Goal: Check status: Check status

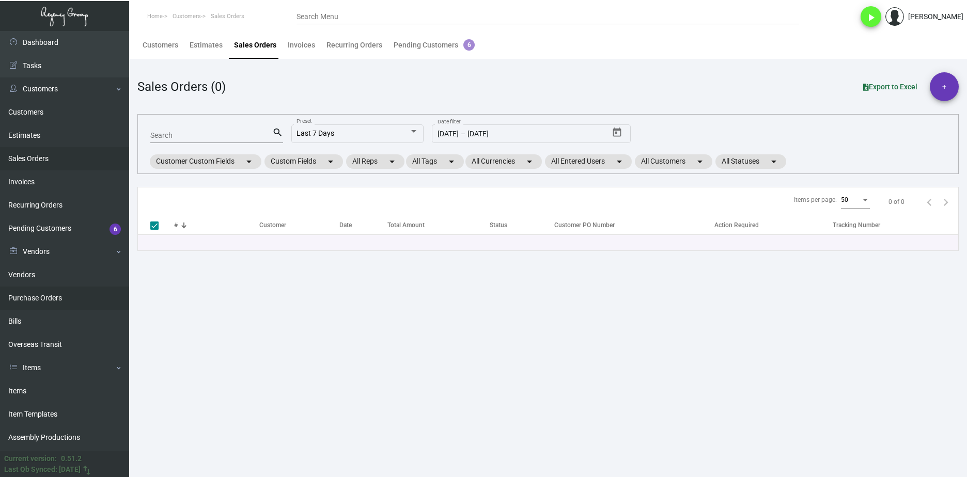
click at [75, 292] on link "Purchase Orders" at bounding box center [64, 298] width 129 height 23
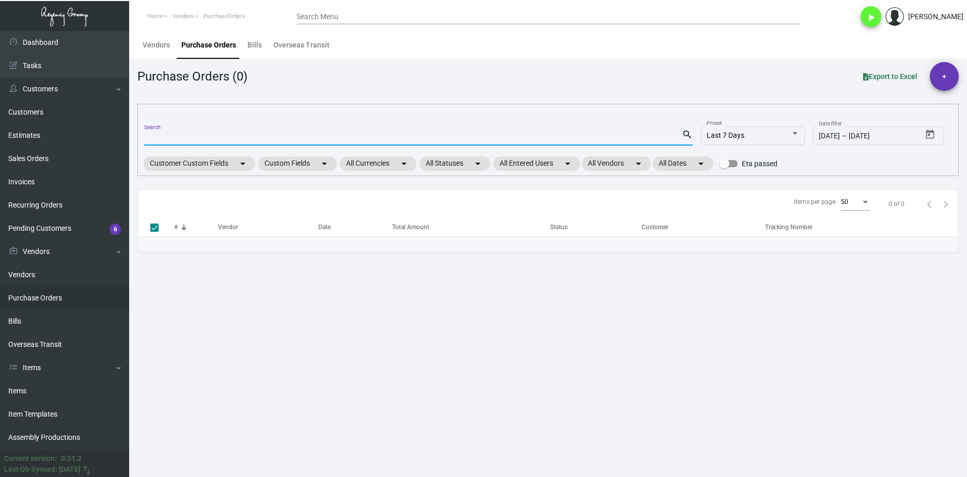
click at [187, 137] on input "Search" at bounding box center [412, 138] width 537 height 8
paste input "95484"
type input "95484"
checkbox input "false"
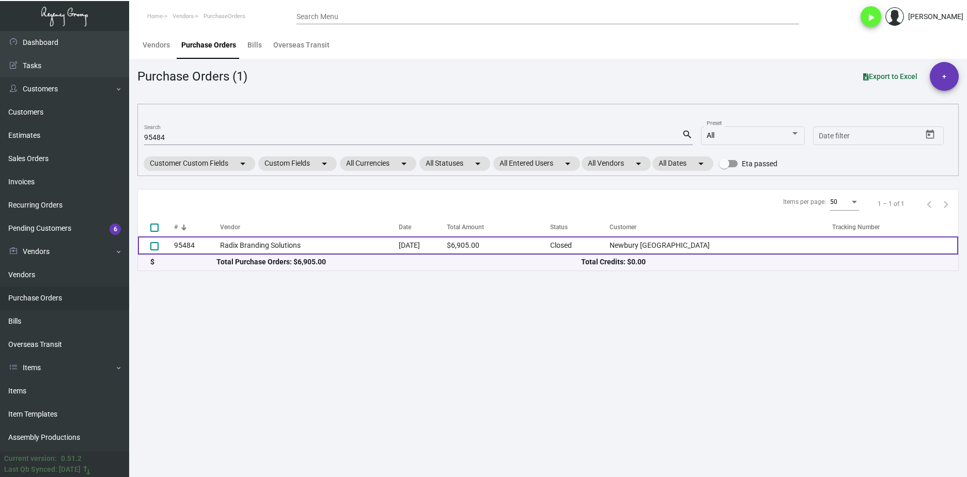
click at [246, 248] on td "Radix Branding Solutions" at bounding box center [309, 245] width 179 height 18
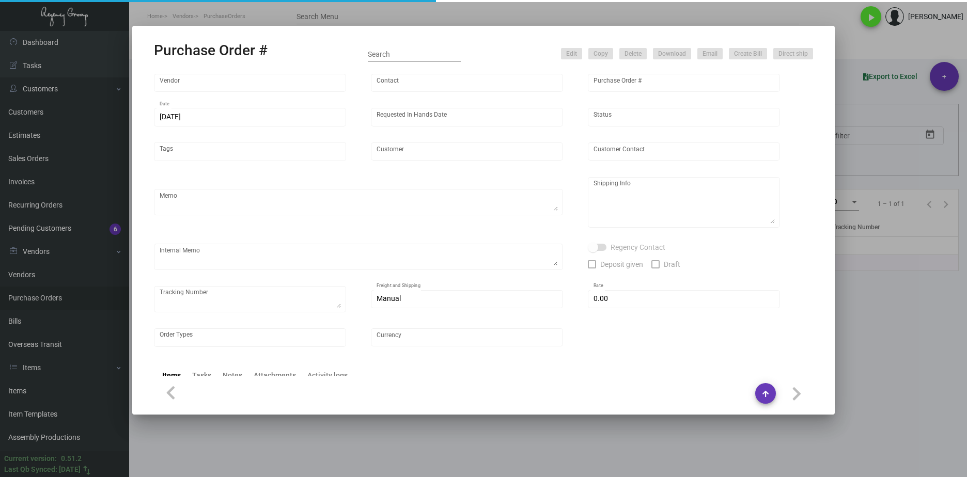
type input "Radix Branding Solutions"
type input "Order Entry"
type input "95484"
type input "[DATE]"
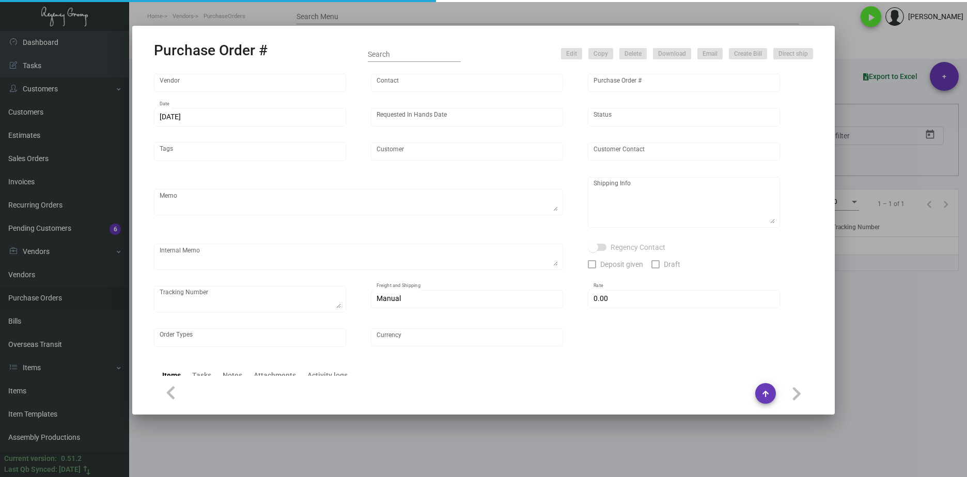
type input "Newbury [GEOGRAPHIC_DATA]"
type textarea "Please confirm freight costs before shipping."
type textarea "[PERSON_NAME] Regency Group NJ [STREET_ADDRESS]"
type textarea "1/12 3 PALLETS, FF/ABF, 089974302, $745.00"
checkbox input "true"
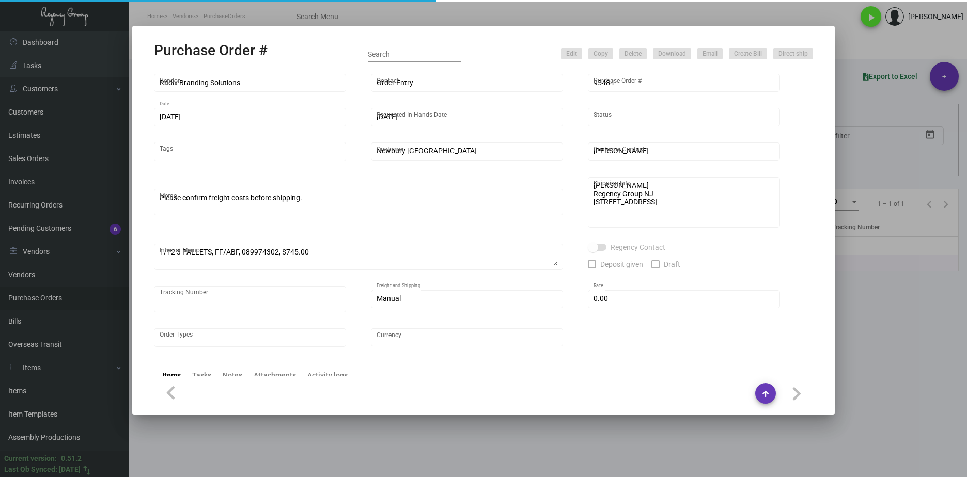
type input "$ 0.00"
type input "United States Dollar $"
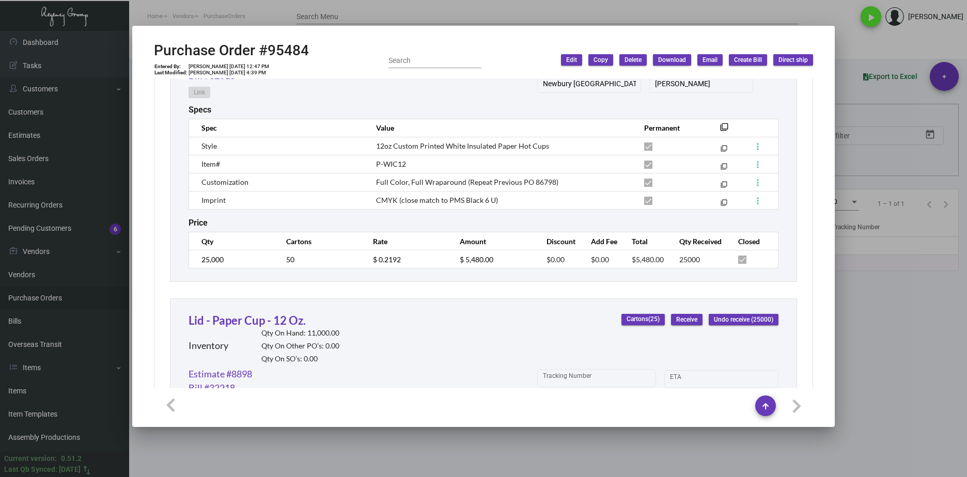
scroll to position [608, 0]
drag, startPoint x: 242, startPoint y: 33, endPoint x: 237, endPoint y: 30, distance: 5.8
click at [238, 31] on mat-dialog-container "Purchase Order #95484 Entered By: [PERSON_NAME] [DATE] 12:47 PM Last Modified: …" at bounding box center [483, 226] width 702 height 401
drag, startPoint x: 327, startPoint y: 49, endPoint x: 158, endPoint y: 56, distance: 169.0
click at [158, 56] on div "Purchase Order #95484 Entered By: [PERSON_NAME] [DATE] 12:47 PM Last Modified: …" at bounding box center [483, 60] width 659 height 37
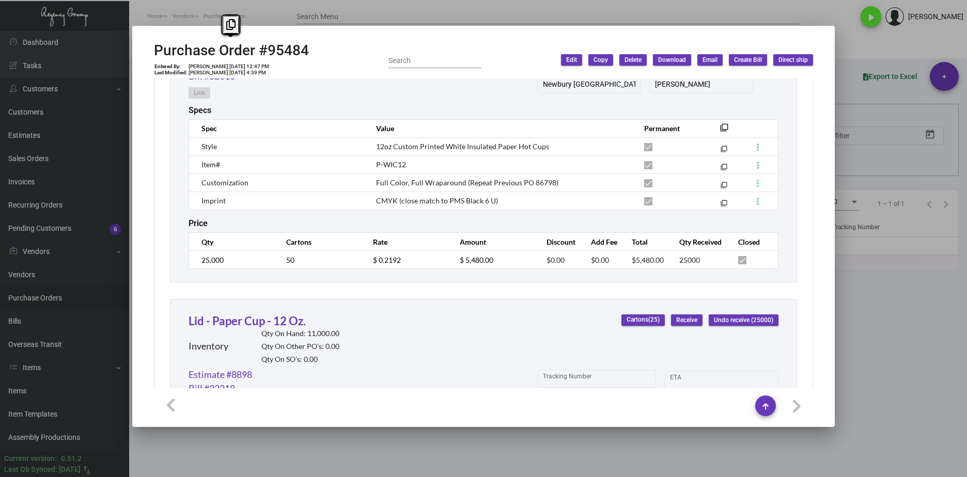
copy h2 "Purchase Order #95484"
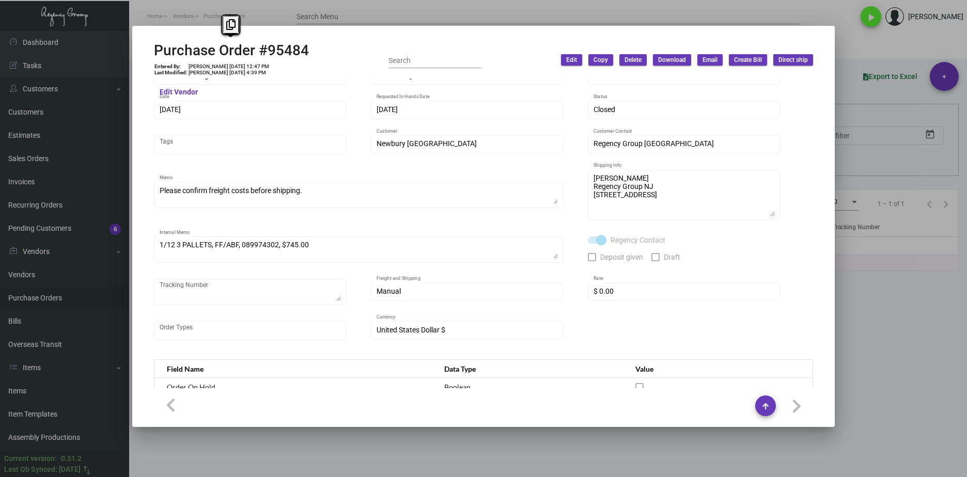
scroll to position [0, 0]
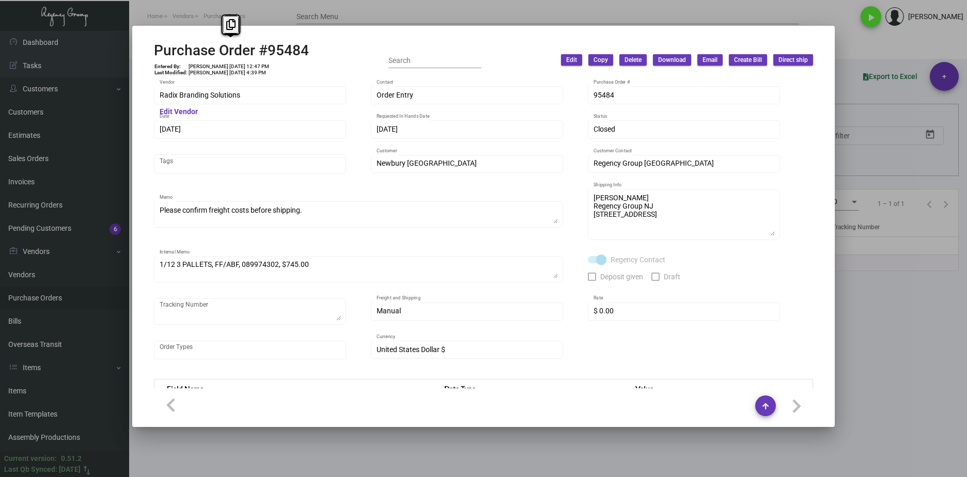
click at [235, 102] on div "Radix Branding Solutions Vendor" at bounding box center [250, 95] width 181 height 20
click at [159, 99] on div "Radix Branding Solutions Vendor" at bounding box center [250, 95] width 192 height 20
click at [245, 68] on td "[PERSON_NAME] [DATE] 12:47 PM" at bounding box center [229, 67] width 82 height 6
drag, startPoint x: 240, startPoint y: 66, endPoint x: 216, endPoint y: 60, distance: 24.4
click at [220, 65] on td "[PERSON_NAME] [DATE] 12:47 PM" at bounding box center [229, 67] width 82 height 6
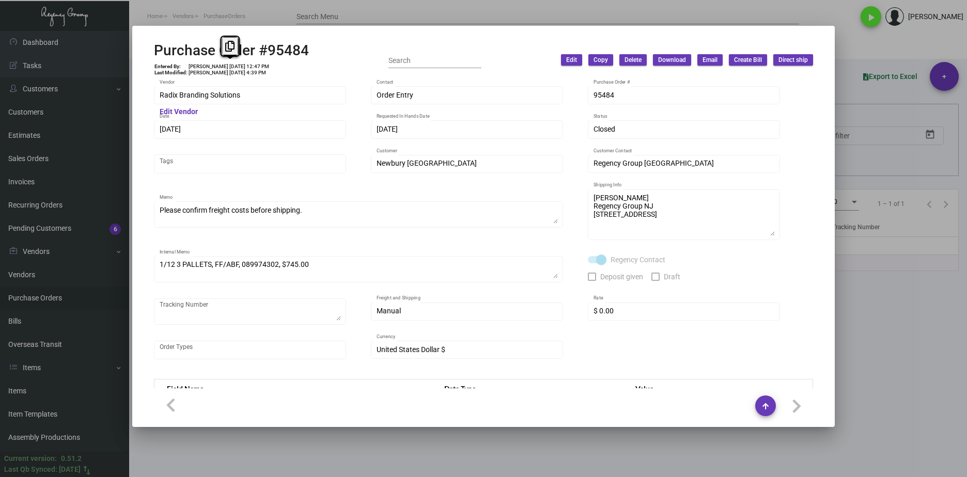
copy td "[DATE]"
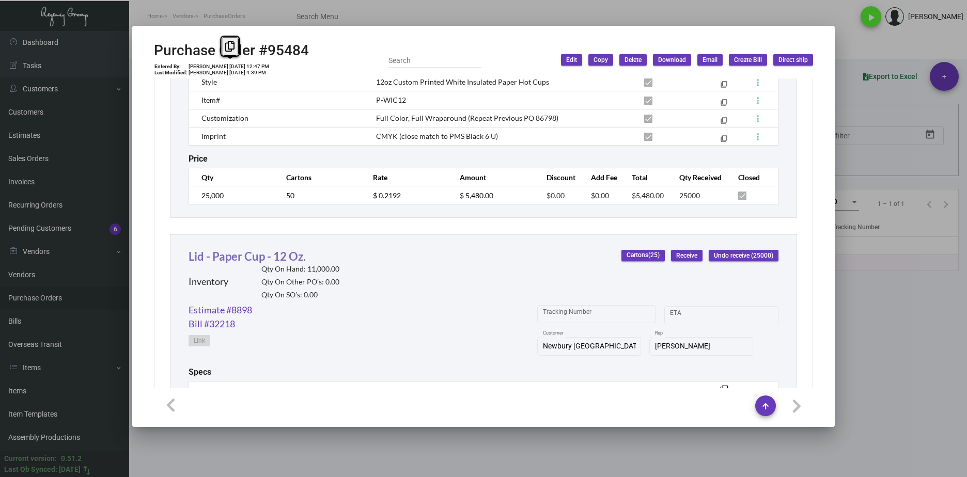
scroll to position [671, 0]
click at [197, 201] on td "25,000" at bounding box center [232, 196] width 87 height 18
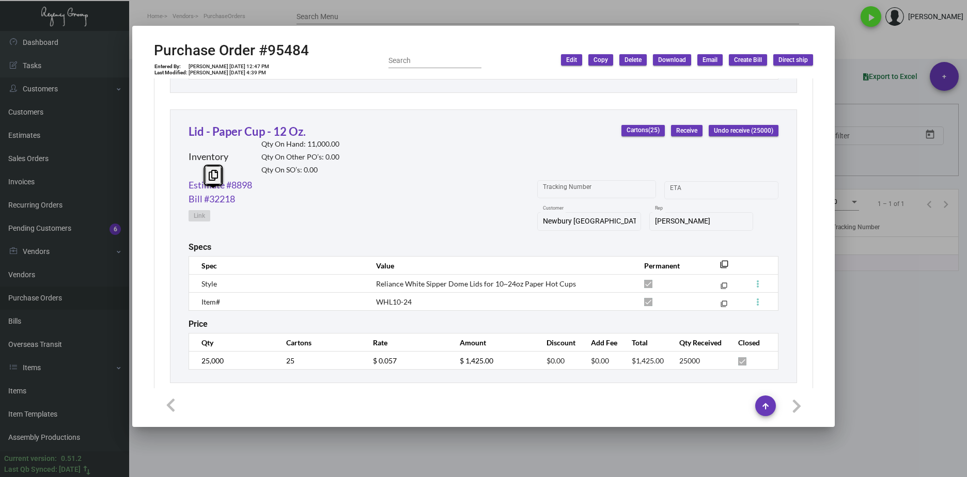
scroll to position [814, 0]
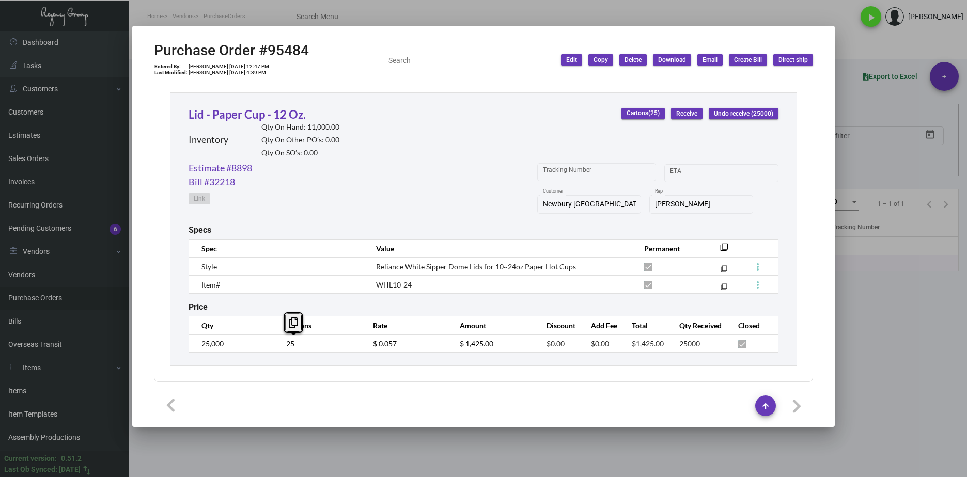
drag, startPoint x: 405, startPoint y: 349, endPoint x: 358, endPoint y: 349, distance: 47.5
click at [358, 349] on tr "25,000 25 $ 0.057 $ 1,425.00 $0.00 $0.00 $1,425.00 25000" at bounding box center [483, 344] width 589 height 18
click at [248, 170] on link "Estimate #8898" at bounding box center [220, 168] width 64 height 14
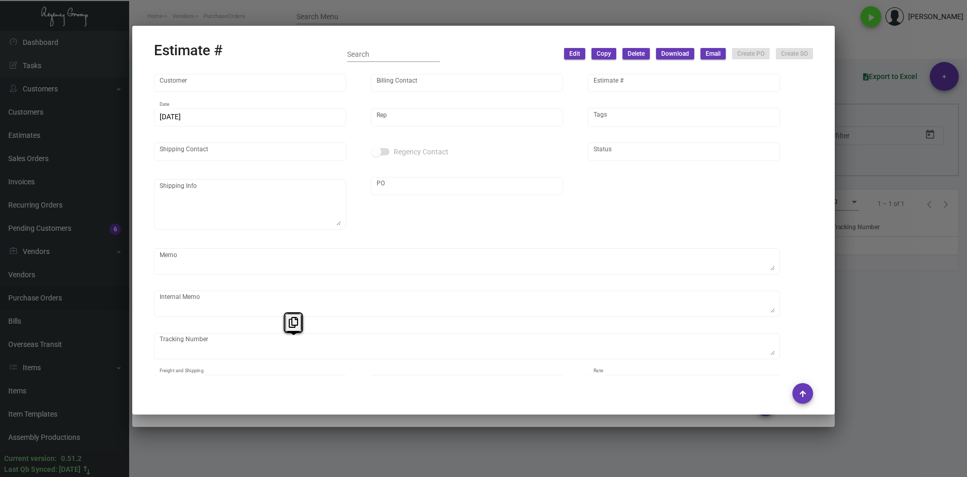
type input "Newbury [GEOGRAPHIC_DATA]"
type input "Accounting Team"
type input "8898"
type input "[DATE]"
type input "[PERSON_NAME]"
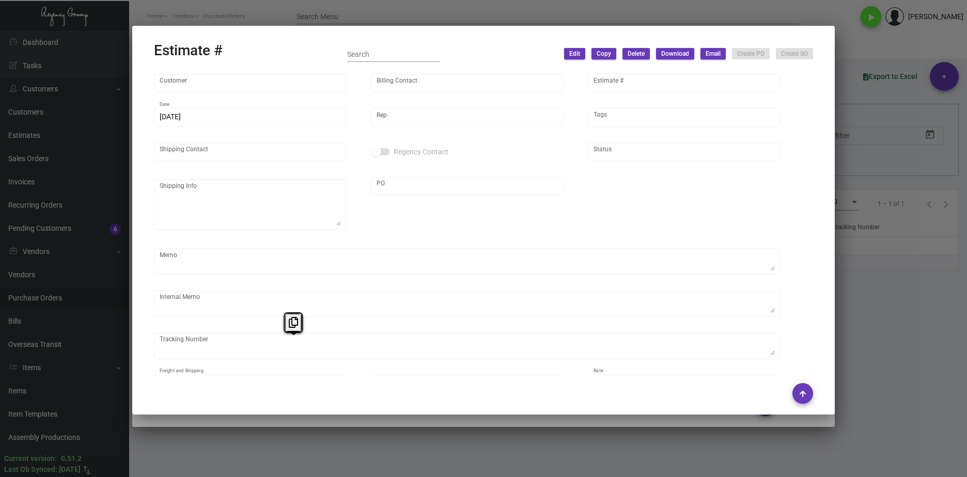
type input "[PERSON_NAME]"
type input "United States Dollar $"
type input "$ 0.00"
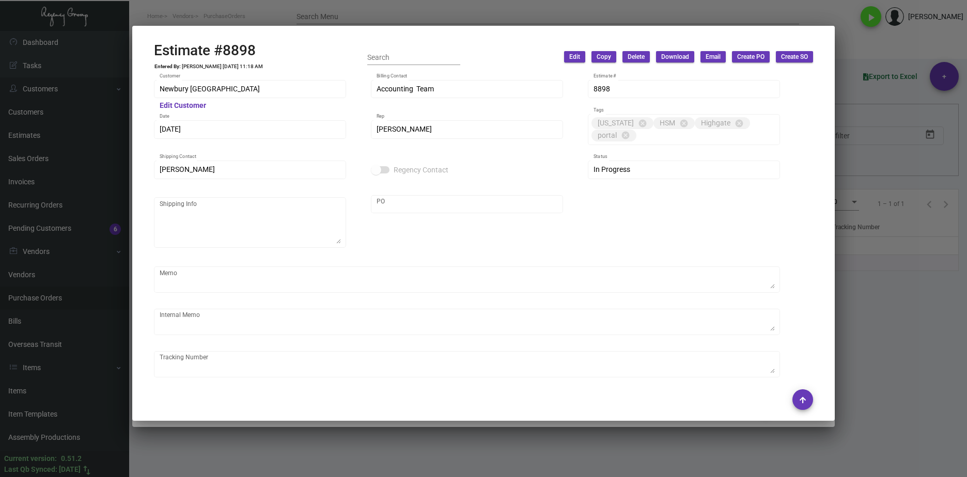
click at [233, 55] on h2 "Estimate #8898" at bounding box center [208, 51] width 109 height 18
drag, startPoint x: 266, startPoint y: 48, endPoint x: 148, endPoint y: 49, distance: 117.7
click at [148, 49] on mat-dialog-container "Estimate #8898 Entered By: [PERSON_NAME] [DATE] 11:18 AM Search Edit Copy Delet…" at bounding box center [483, 223] width 702 height 395
copy h2 "Estimate #8898"
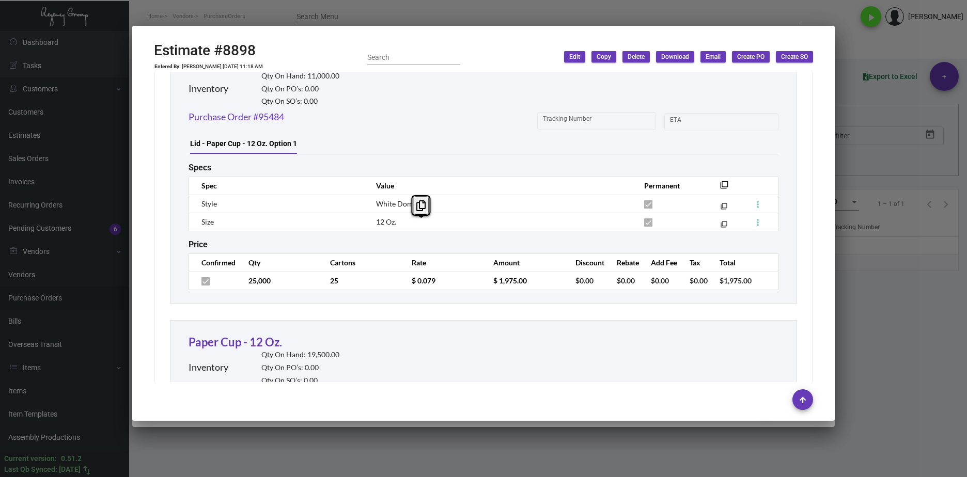
scroll to position [875, 0]
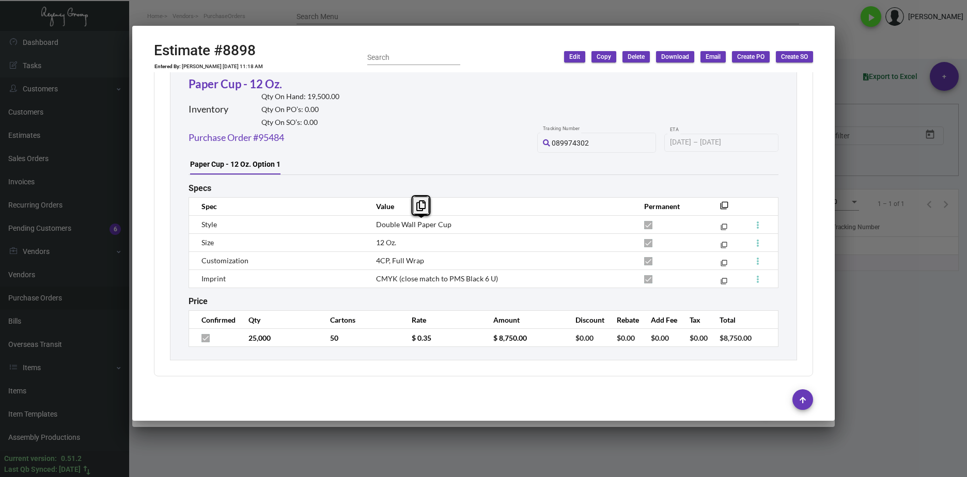
click at [547, 450] on div at bounding box center [483, 238] width 967 height 477
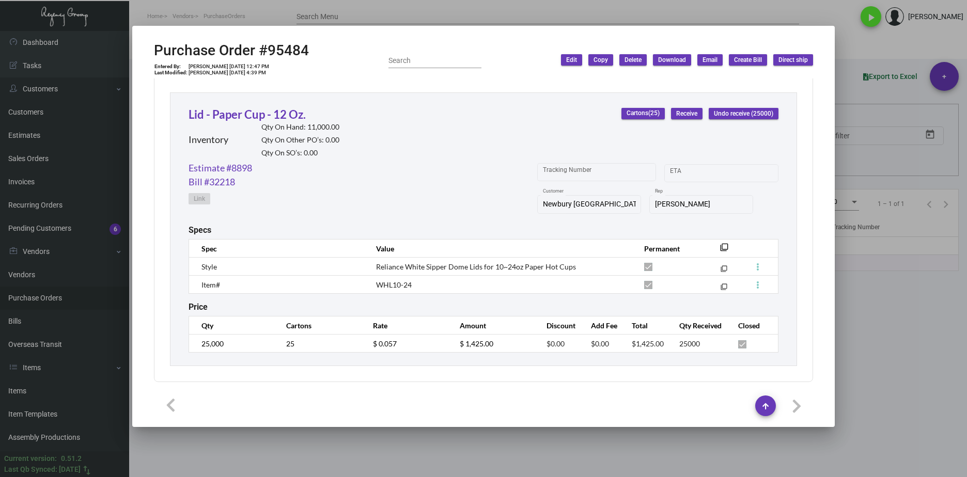
click at [300, 455] on div at bounding box center [483, 238] width 967 height 477
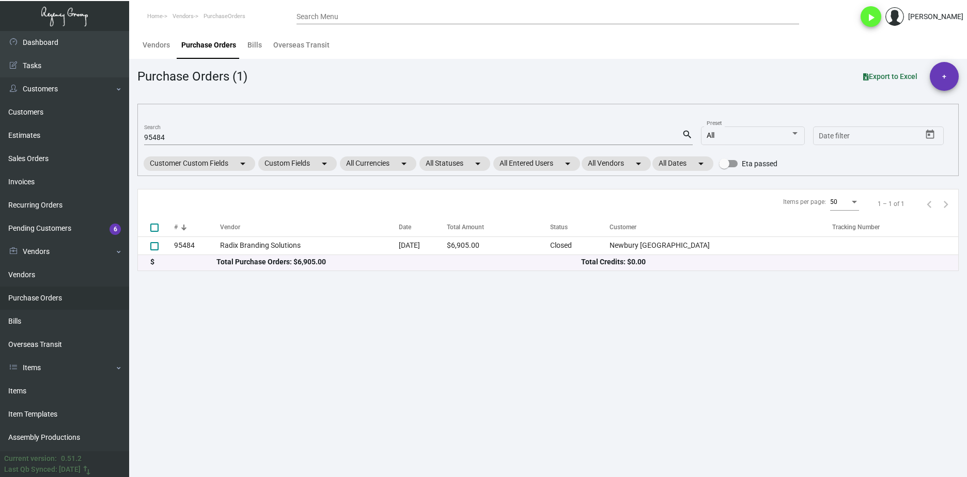
click at [70, 303] on link "Purchase Orders" at bounding box center [64, 298] width 129 height 23
click at [166, 143] on div "95484 Search" at bounding box center [412, 137] width 537 height 16
click at [160, 138] on input "95484" at bounding box center [412, 138] width 537 height 8
paste input "106059"
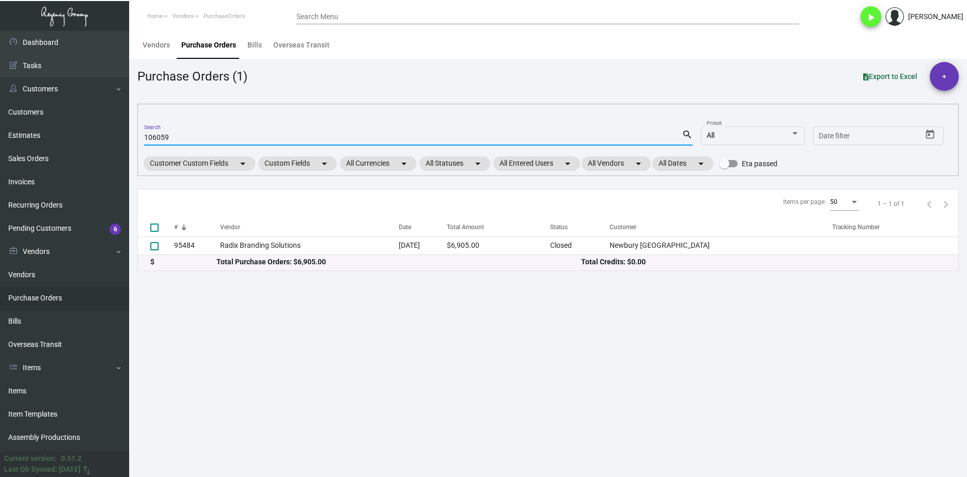
type input "106059"
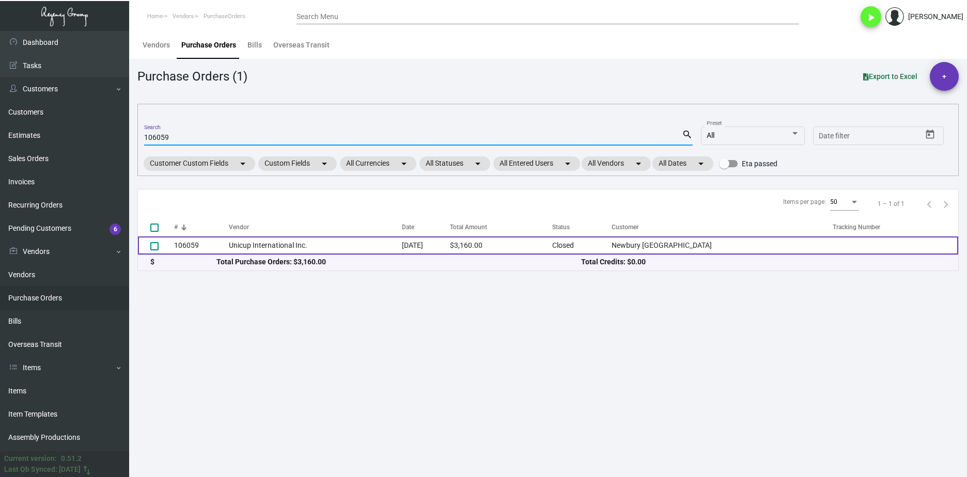
click at [261, 247] on td "Unicup International Inc." at bounding box center [315, 245] width 173 height 18
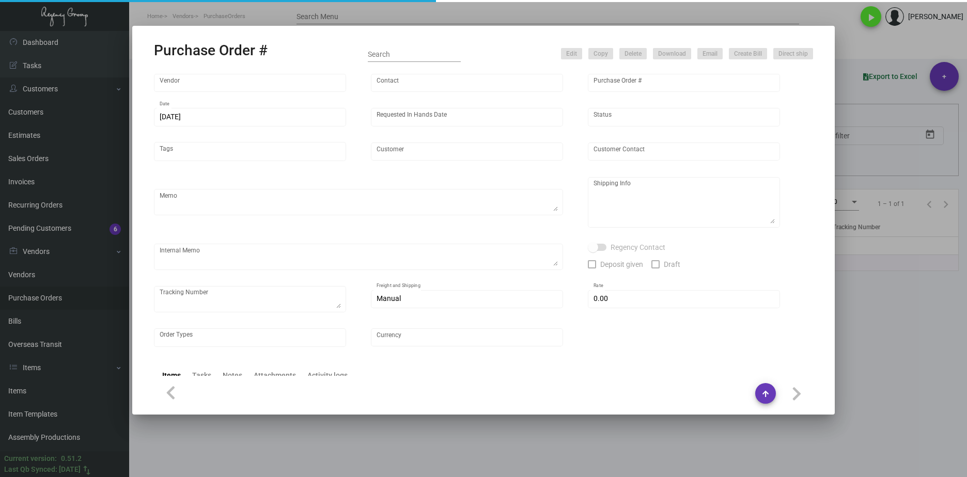
type input "Unicup International Inc."
type input "[PERSON_NAME]"
type input "106059"
type input "[DATE]"
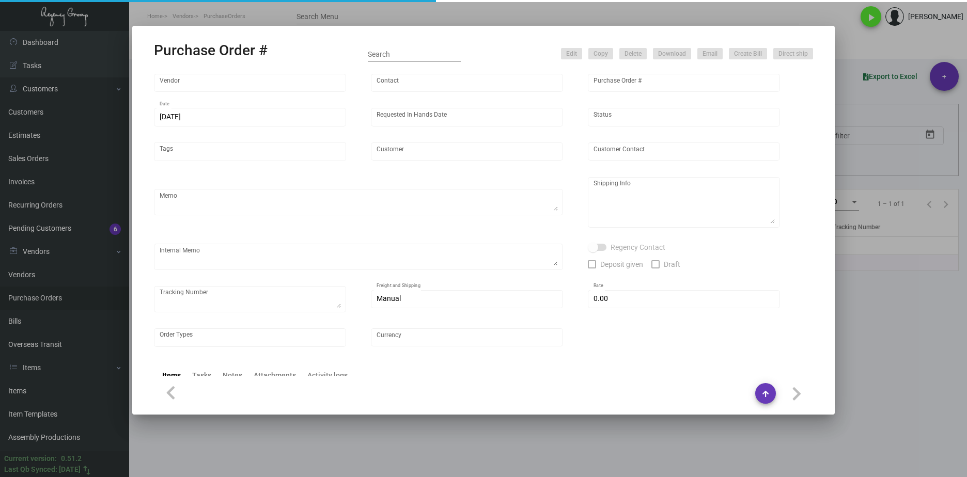
type input "Newbury [GEOGRAPHIC_DATA]"
type textarea "COATED Cup."
type textarea "Regency Group NJ - [PERSON_NAME] [STREET_ADDRESS]"
checkbox input "true"
type input "$ 0.00"
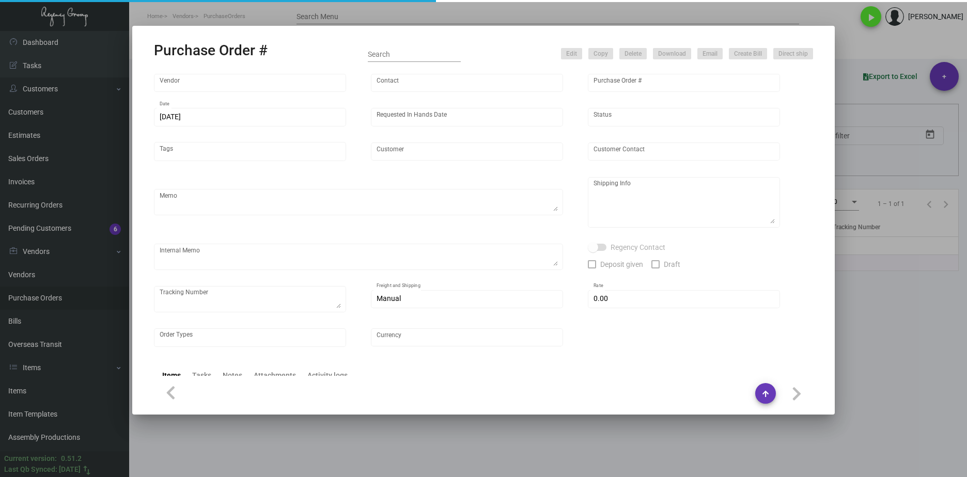
type input "United States Dollar $"
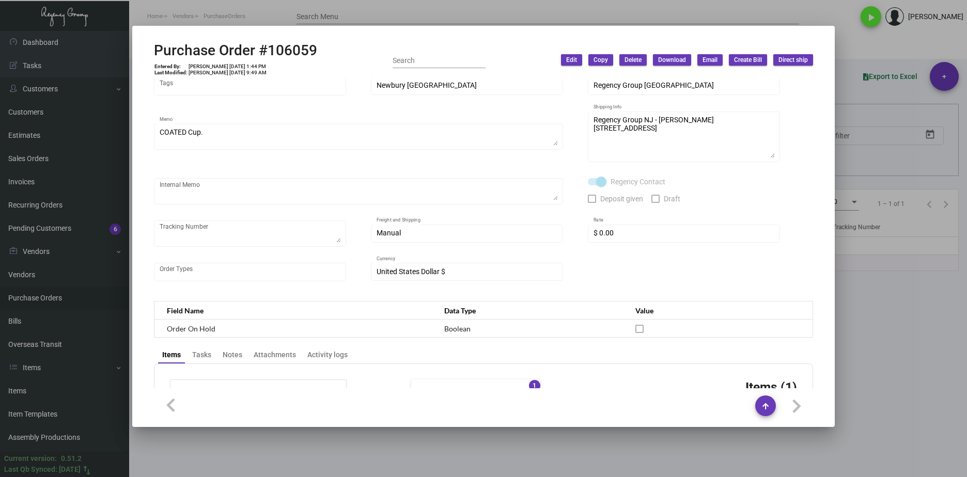
scroll to position [0, 0]
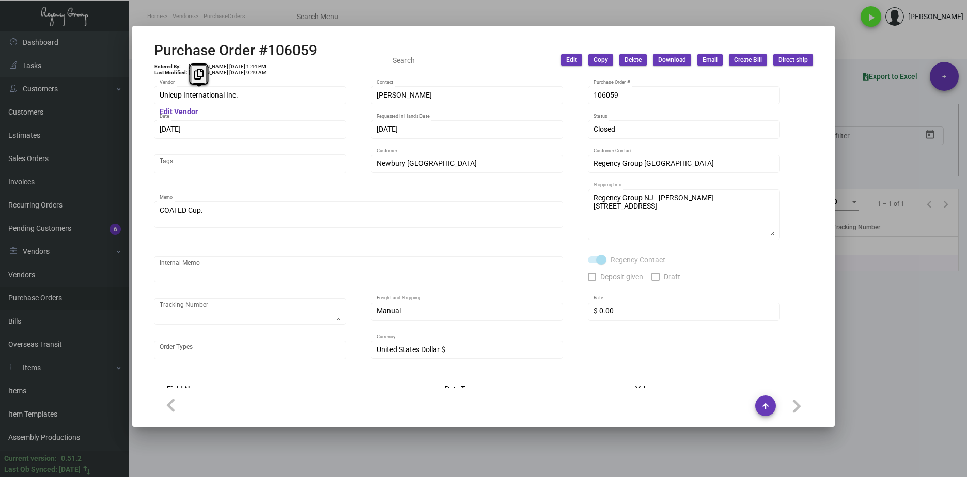
click at [58, 92] on div "Purchase Order #106059 Entered By: [PERSON_NAME] [DATE] 1:44 PM Last Modified: …" at bounding box center [483, 238] width 967 height 477
click at [264, 57] on h2 "Purchase Order #106059" at bounding box center [235, 51] width 163 height 18
drag, startPoint x: 328, startPoint y: 46, endPoint x: 157, endPoint y: 50, distance: 170.4
click at [157, 50] on div "Purchase Order #106059 Entered By: [PERSON_NAME] [DATE] 1:44 PM Last Modified: …" at bounding box center [483, 60] width 659 height 37
copy h2 "Purchase Order #106059"
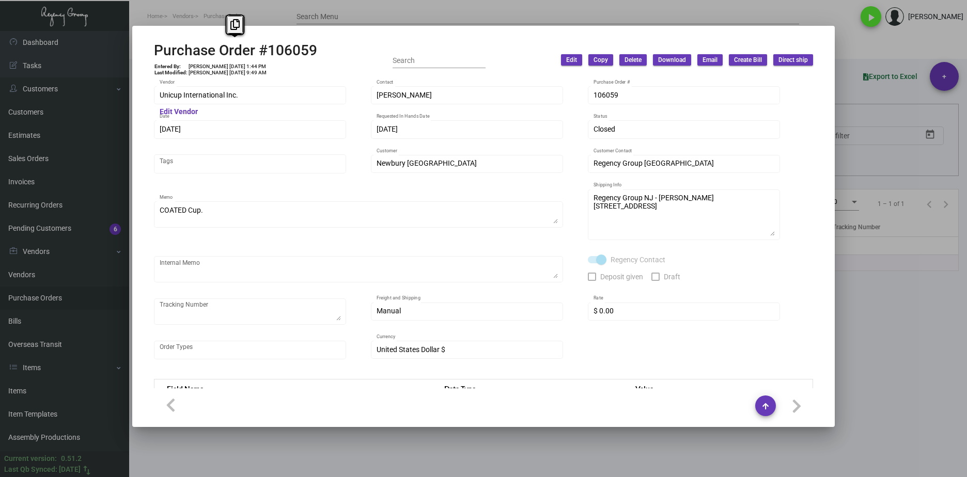
click at [235, 64] on td "[PERSON_NAME] [DATE] 1:44 PM" at bounding box center [227, 67] width 79 height 6
drag, startPoint x: 237, startPoint y: 64, endPoint x: 217, endPoint y: 64, distance: 19.6
click at [217, 64] on td "[PERSON_NAME] [DATE] 1:44 PM" at bounding box center [227, 67] width 79 height 6
copy td "[DATE]"
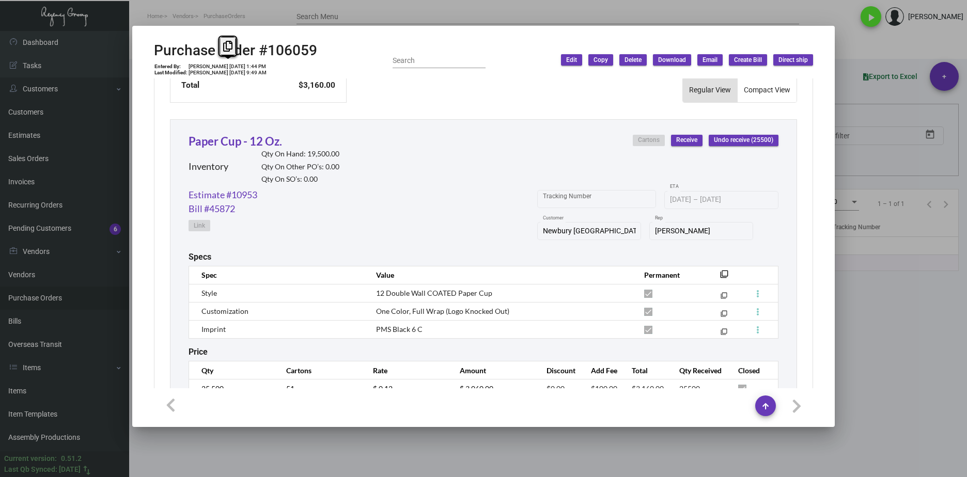
scroll to position [486, 0]
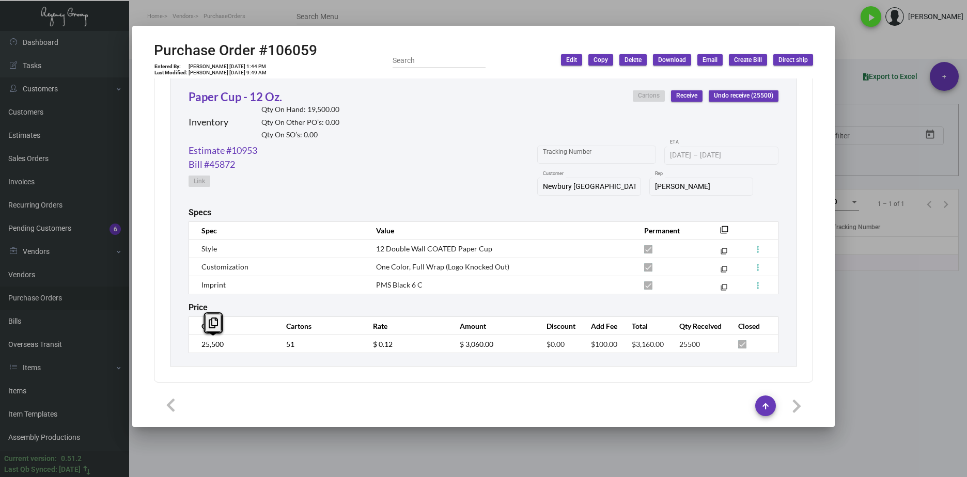
click at [182, 345] on div "Paper Cup - 12 Oz. Inventory Qty On Hand: 19,500.00 Qty On Other PO’s: 0.00 Qty…" at bounding box center [483, 221] width 627 height 292
click at [348, 351] on tr "25,500 51 $ 0.12 $ 3,060.00 $0.00 $100.00 $3,160.00 25500" at bounding box center [483, 344] width 589 height 18
click at [246, 150] on link "Estimate #10953" at bounding box center [222, 151] width 69 height 14
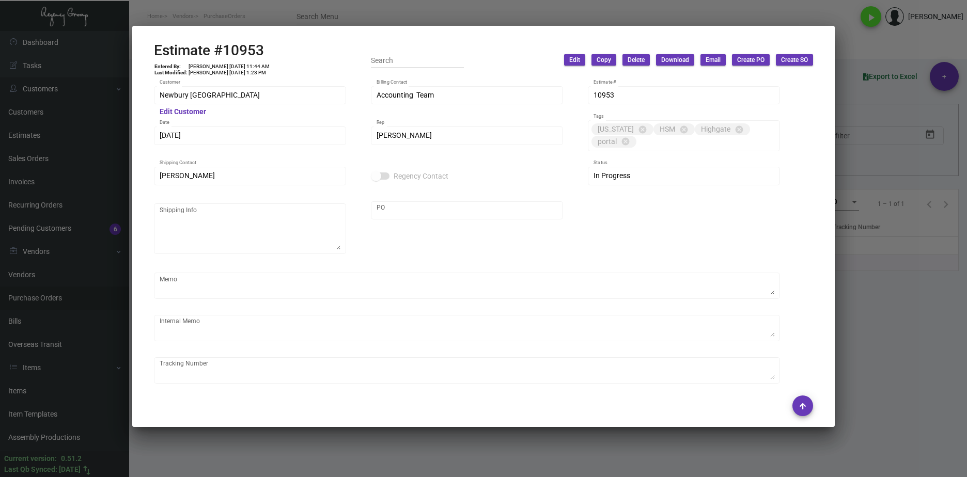
click at [277, 50] on div "Estimate #10953 Entered By: [PERSON_NAME] [DATE] 11:44 AM Last Modified: [PERSO…" at bounding box center [483, 60] width 659 height 37
drag, startPoint x: 189, startPoint y: 45, endPoint x: 157, endPoint y: 50, distance: 32.3
click at [157, 50] on div "Estimate #10953 Entered By: [PERSON_NAME] [DATE] 11:44 AM Last Modified: [PERSO…" at bounding box center [483, 60] width 659 height 37
copy h2 "Estimate #10953"
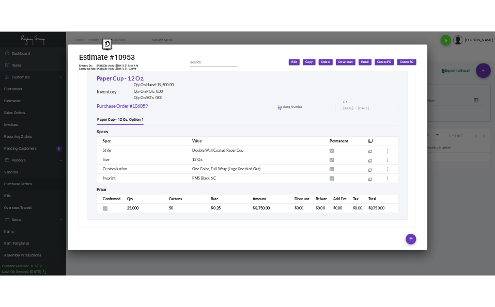
scroll to position [577, 0]
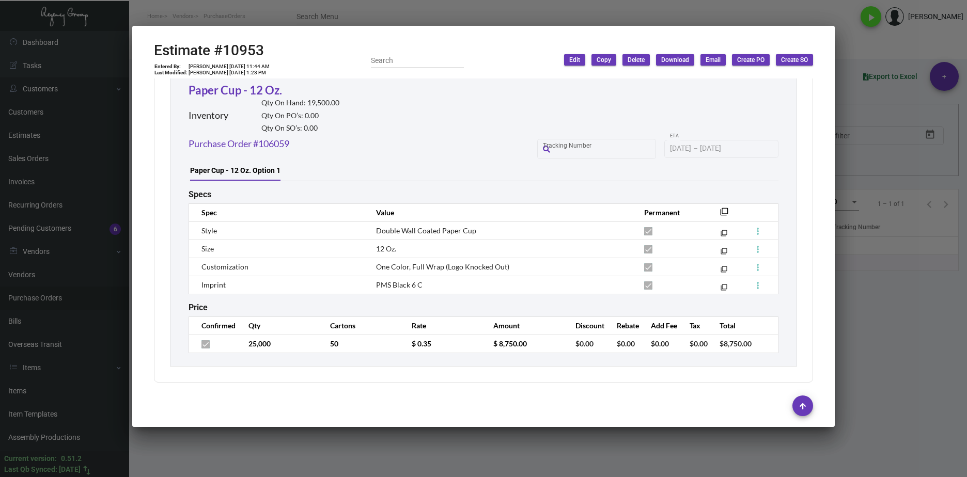
drag, startPoint x: 347, startPoint y: 357, endPoint x: 420, endPoint y: 356, distance: 72.8
click at [349, 357] on div "Paper Cup - 12 Oz. Inventory Qty On Hand: 19,500.00 Qty On PO’s: 0.00 Qty On SO…" at bounding box center [483, 217] width 627 height 298
click at [401, 350] on td "$ 0.35" at bounding box center [442, 344] width 82 height 18
